Goal: Find specific page/section: Find specific page/section

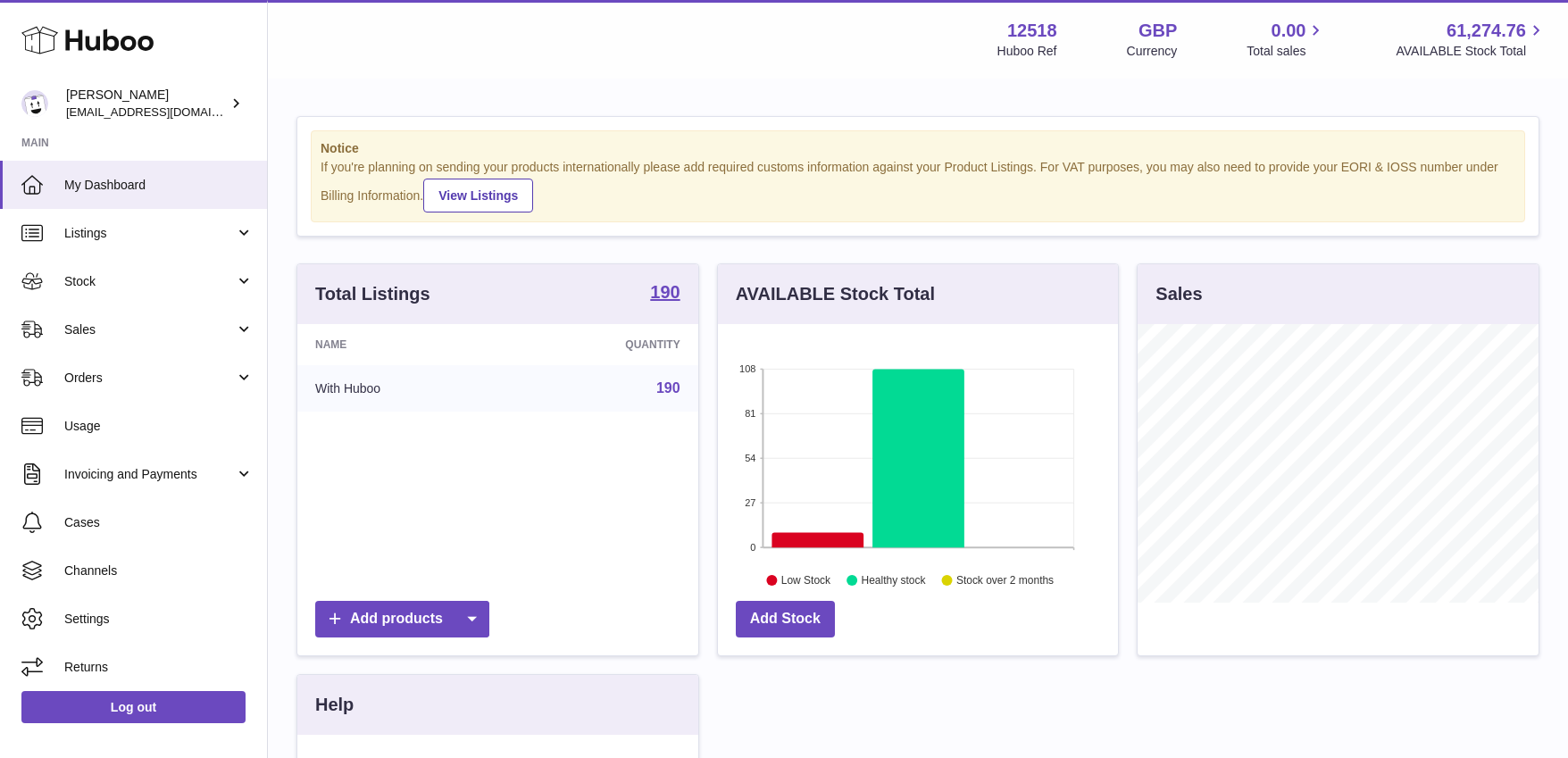
scroll to position [279, 401]
click at [106, 339] on link "Sales" at bounding box center [133, 329] width 267 height 49
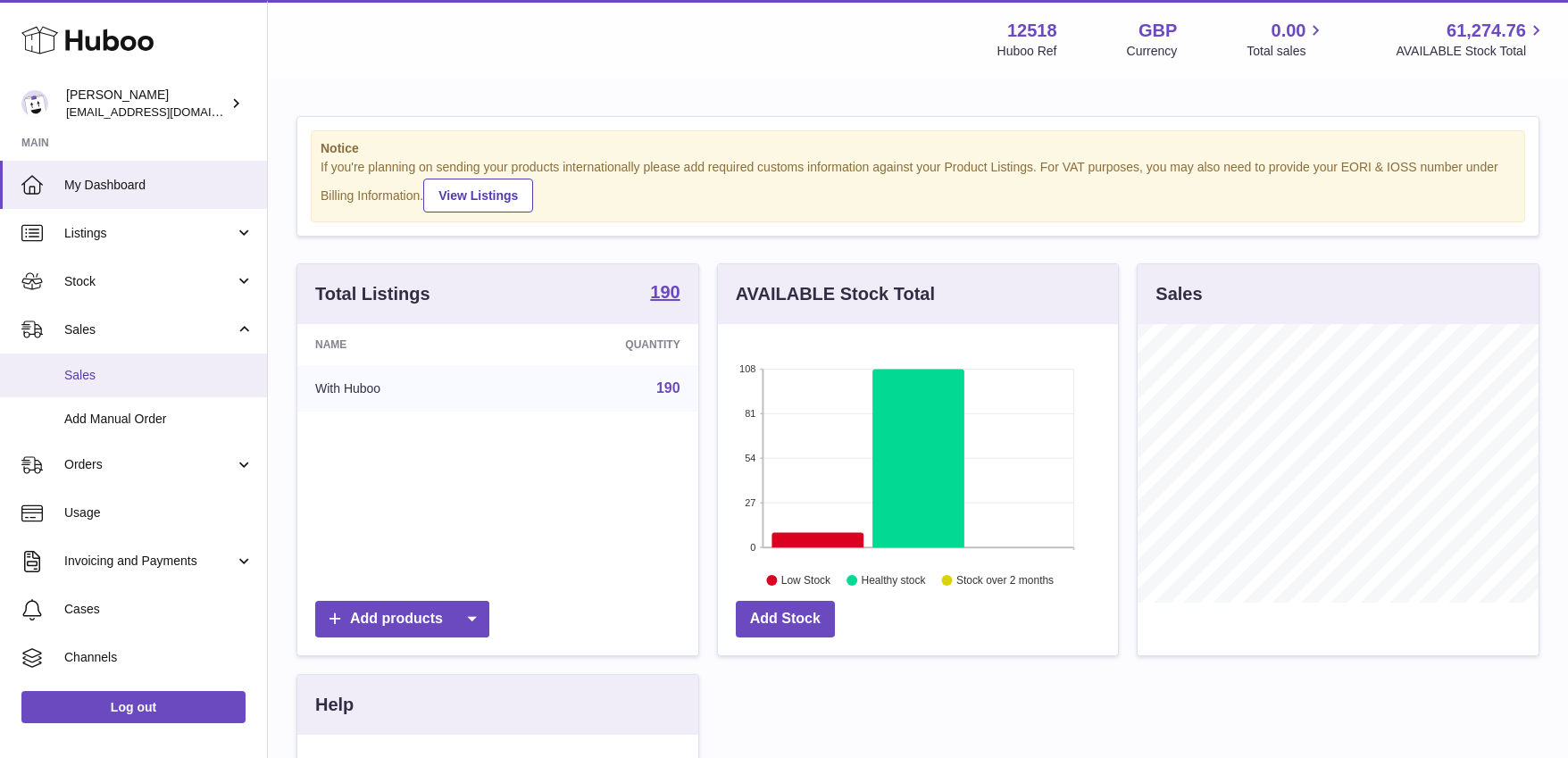
click at [87, 374] on span "Sales" at bounding box center [159, 375] width 189 height 17
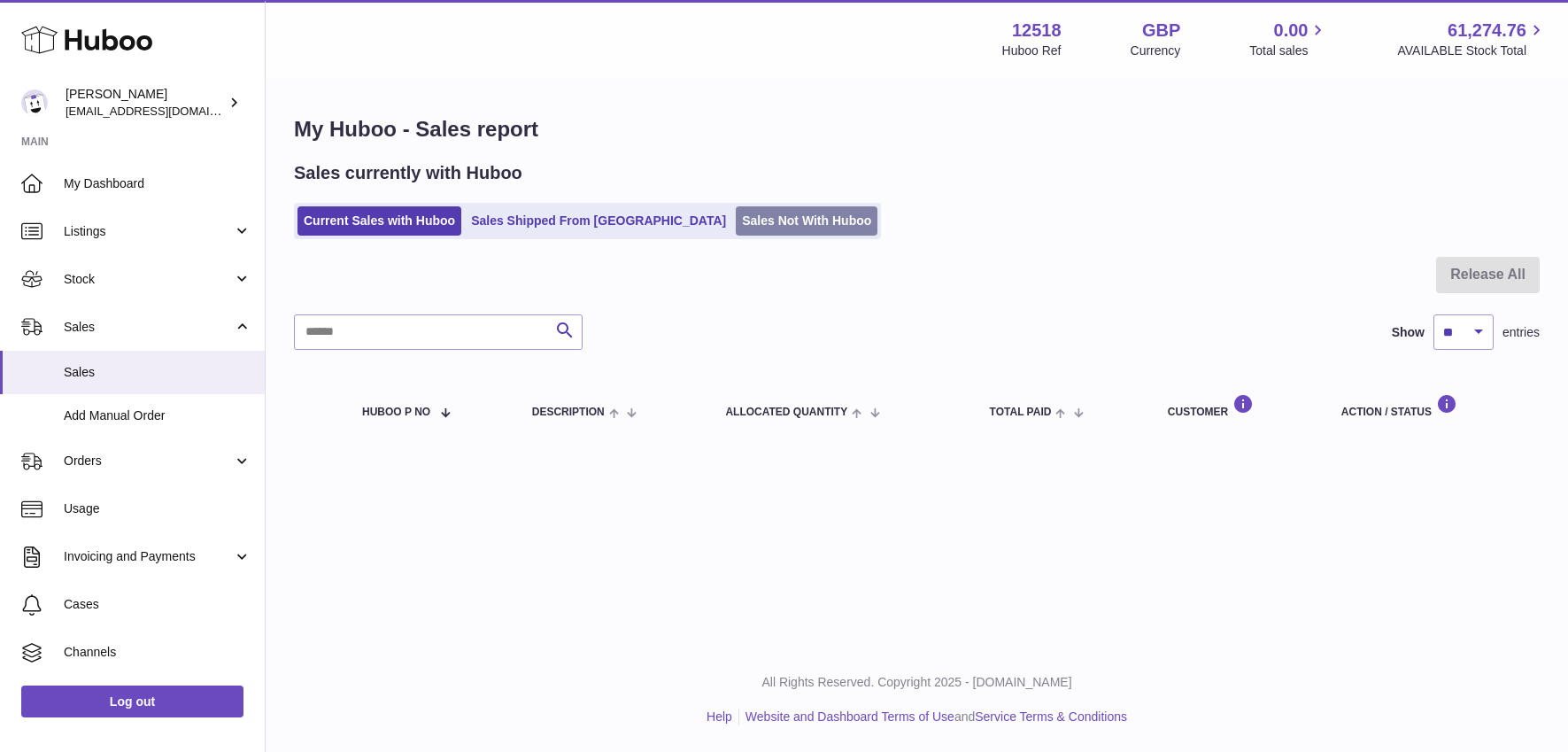
click at [738, 209] on link "Sales Not With Huboo" at bounding box center [806, 220] width 142 height 29
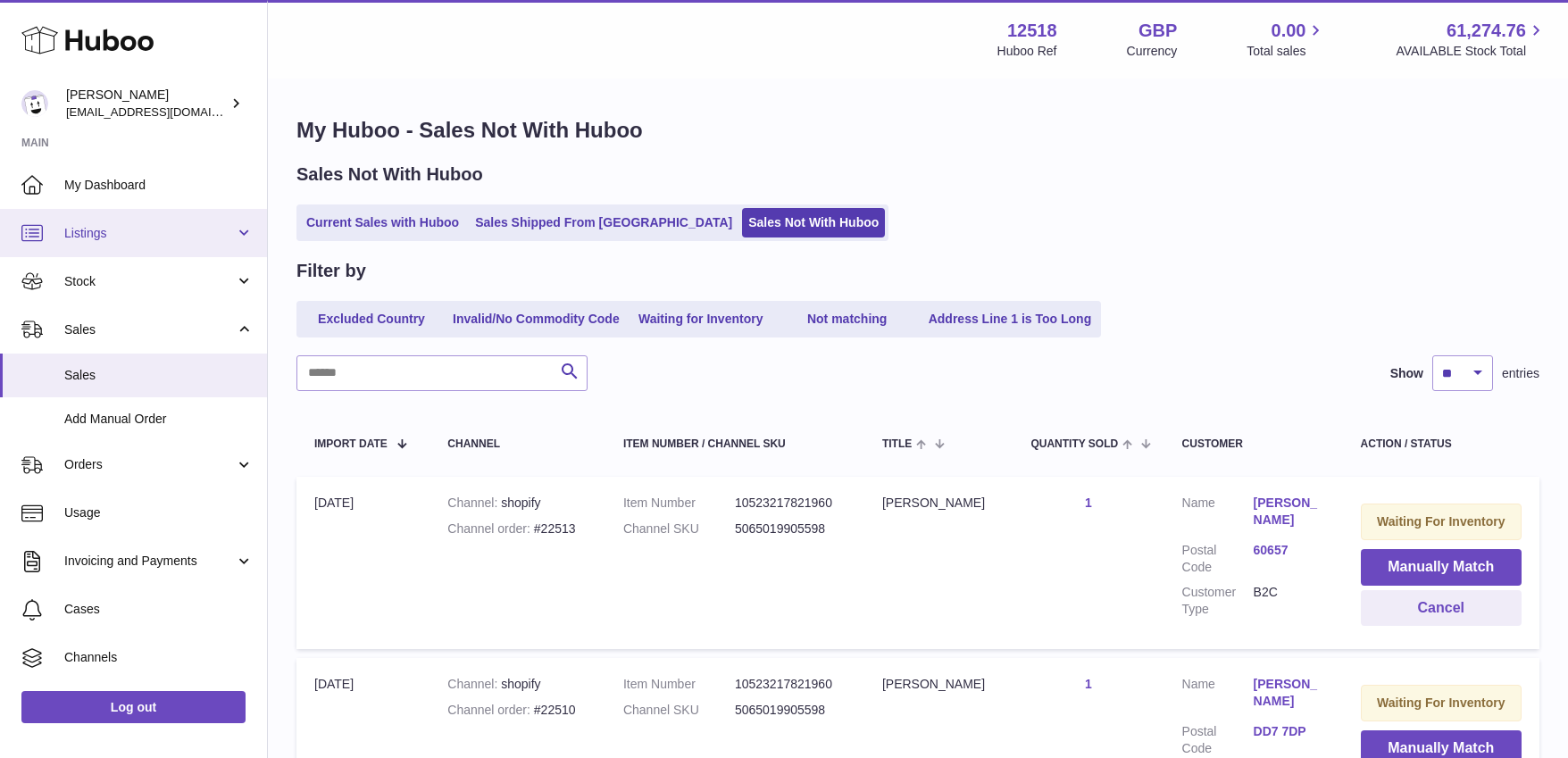
click at [125, 187] on span "My Dashboard" at bounding box center [159, 185] width 189 height 17
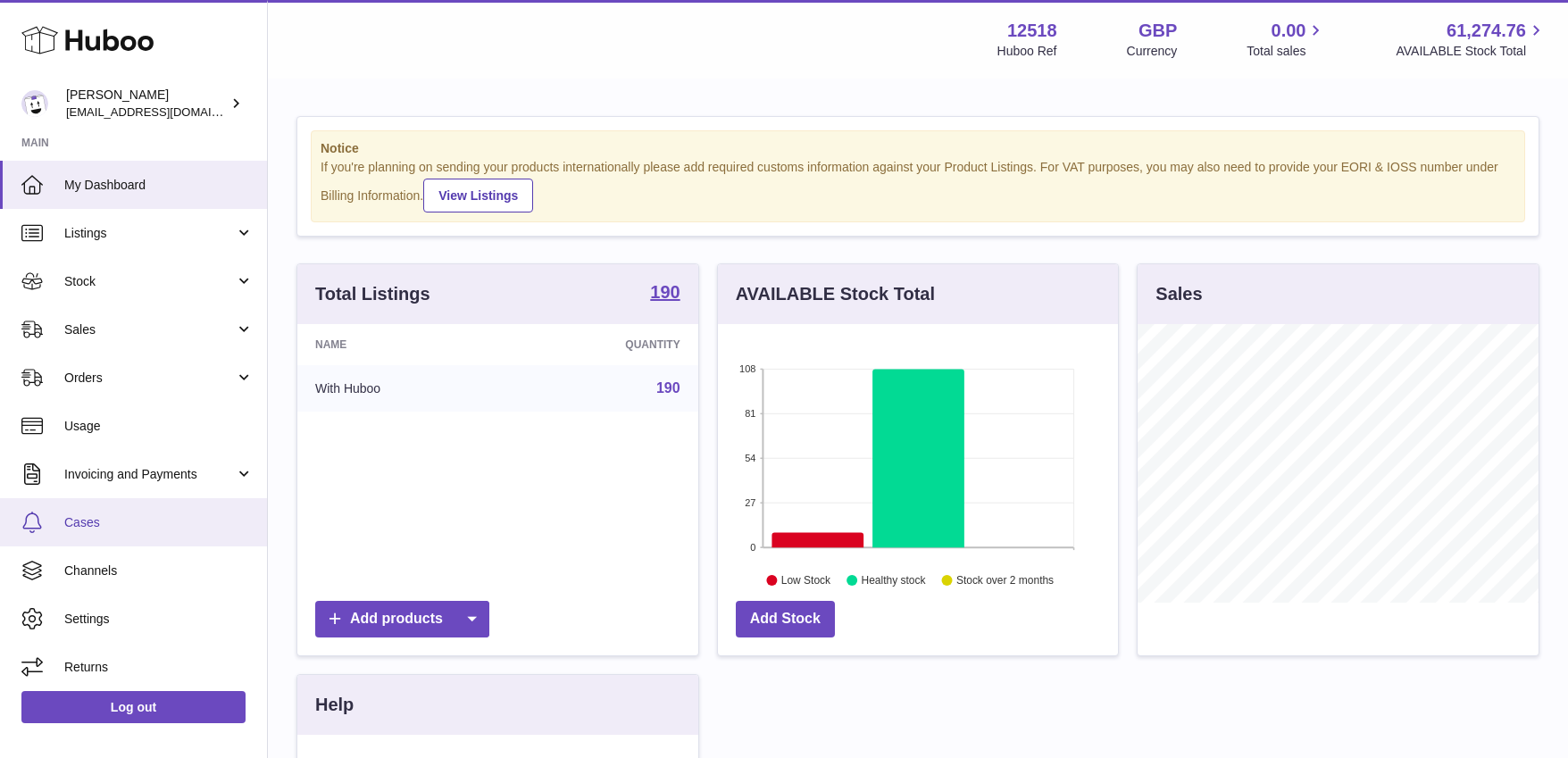
scroll to position [279, 401]
click at [80, 527] on span "Cases" at bounding box center [159, 523] width 189 height 17
